Goal: Check status: Check status

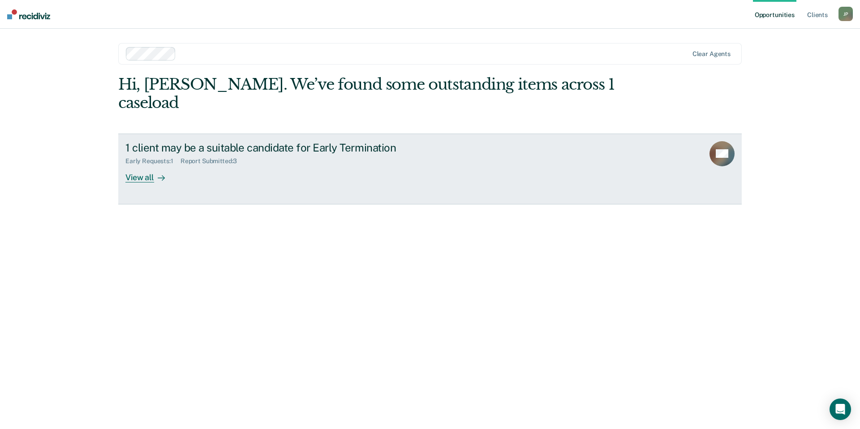
click at [297, 154] on div "Early Requests : 1 Report Submitted : 3" at bounding box center [282, 159] width 315 height 11
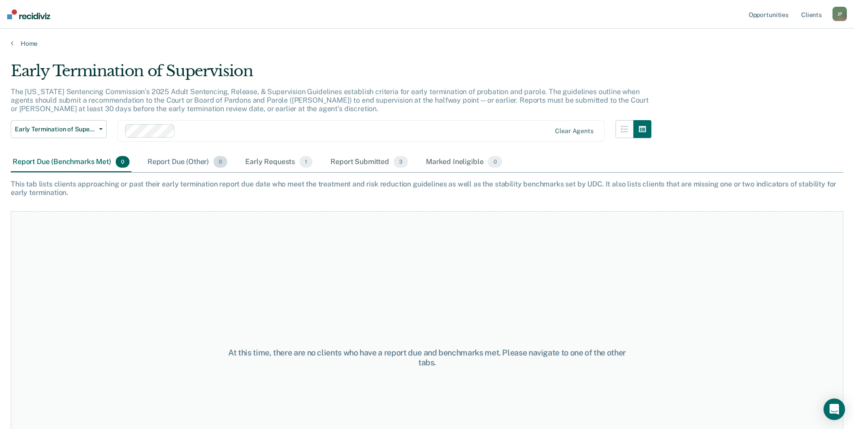
click at [177, 161] on div "Report Due (Other) 0" at bounding box center [187, 162] width 83 height 20
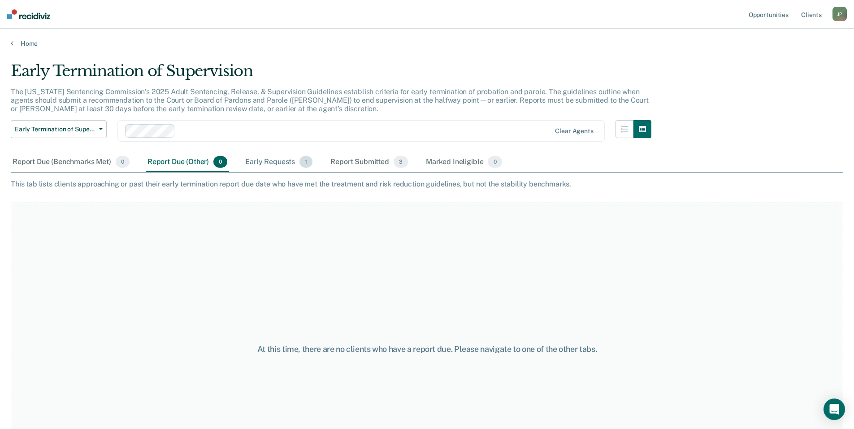
click at [272, 163] on div "Early Requests 1" at bounding box center [278, 162] width 71 height 20
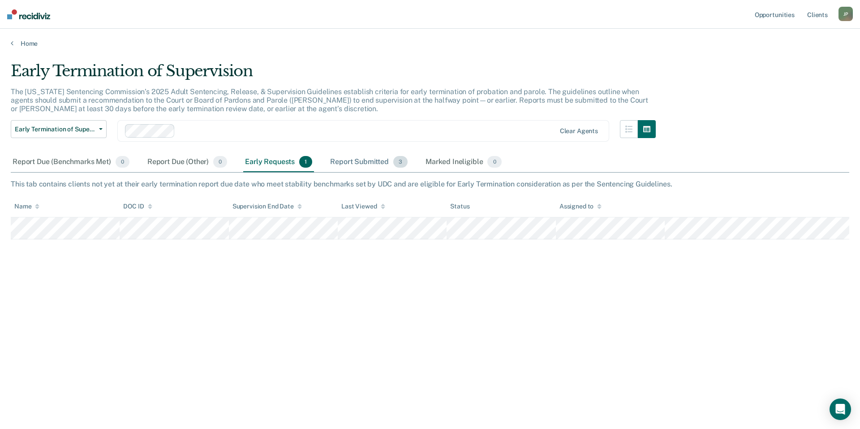
click at [360, 166] on div "Report Submitted 3" at bounding box center [368, 162] width 81 height 20
